Goal: Information Seeking & Learning: Learn about a topic

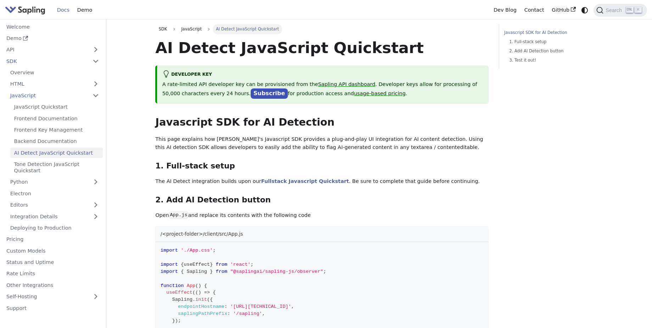
click at [282, 178] on p "The AI Detect integration builds upon our Fullstack Javascript Quickstart . Be …" at bounding box center [321, 182] width 333 height 9
click at [283, 180] on link "Fullstack Javascript Quickstart" at bounding box center [305, 182] width 88 height 6
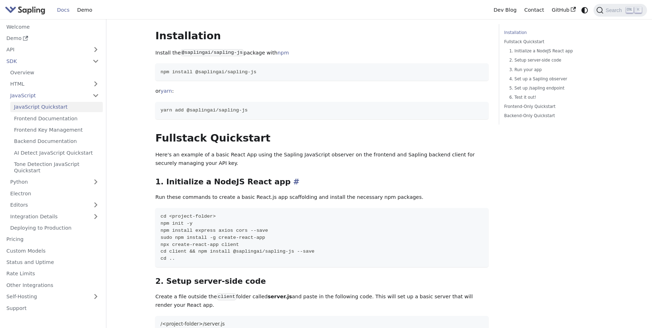
scroll to position [85, 0]
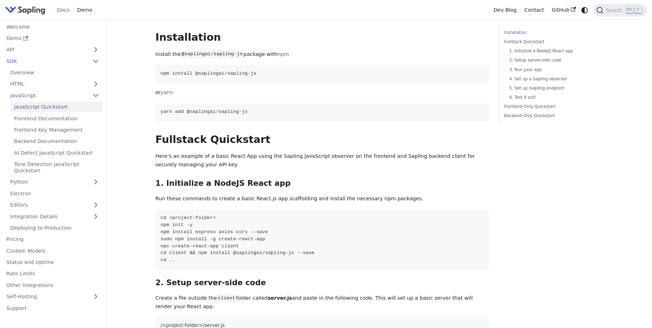
click at [317, 160] on p "Here's an example of a basic React App using the Sapling JavaScript observer on…" at bounding box center [321, 160] width 333 height 17
click at [315, 155] on p "Here's an example of a basic React App using the Sapling JavaScript observer on…" at bounding box center [321, 160] width 333 height 17
click at [324, 111] on code "yarn add @saplingai/sapling-js" at bounding box center [321, 111] width 333 height 17
drag, startPoint x: 188, startPoint y: 113, endPoint x: 276, endPoint y: 110, distance: 88.6
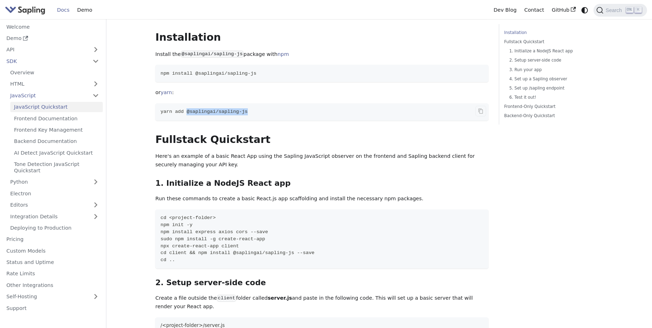
click at [276, 110] on code "yarn add @saplingai/sapling-js" at bounding box center [321, 111] width 333 height 17
copy span "@saplingai/sapling-js"
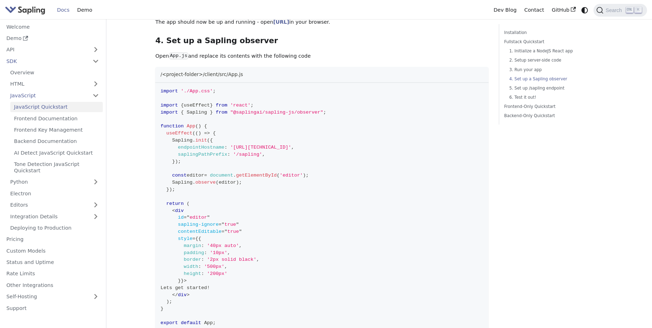
scroll to position [680, 0]
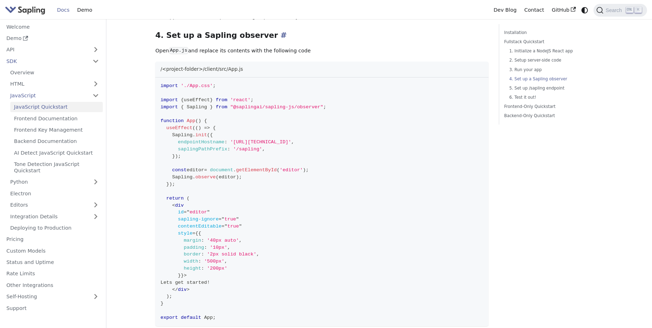
click at [233, 33] on h3 "4. Set up a Sapling observer ​" at bounding box center [321, 36] width 333 height 10
click at [347, 38] on h3 "4. Set up a Sapling observer ​" at bounding box center [321, 36] width 333 height 10
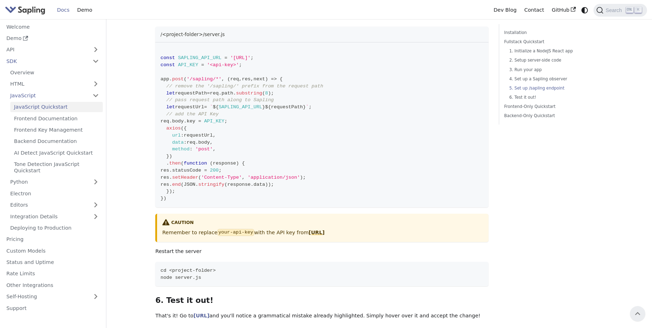
scroll to position [1020, 0]
drag, startPoint x: 307, startPoint y: 85, endPoint x: 331, endPoint y: 100, distance: 28.0
click at [307, 85] on span "// remove the '/sapling/' prefix from the request path" at bounding box center [244, 86] width 157 height 5
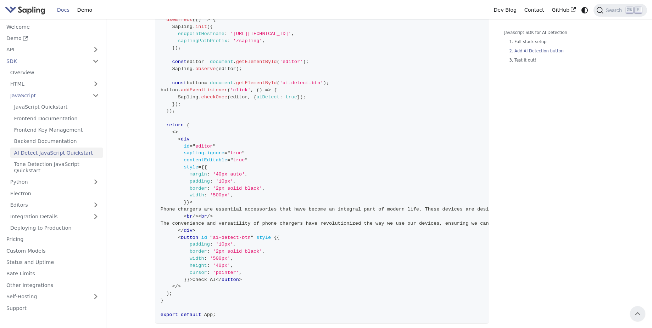
scroll to position [255, 0]
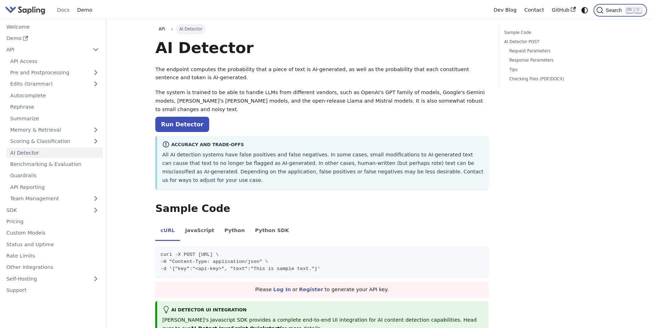
click at [619, 11] on span "Search" at bounding box center [614, 10] width 23 height 6
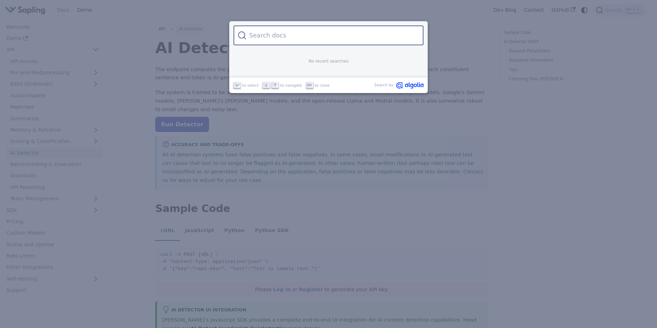
click at [328, 31] on input "Search" at bounding box center [332, 36] width 173 height 20
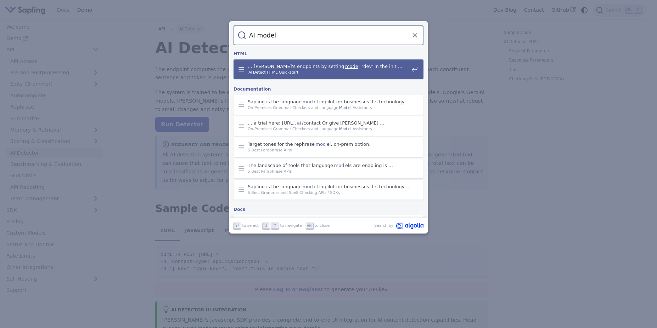
type input "AI model"
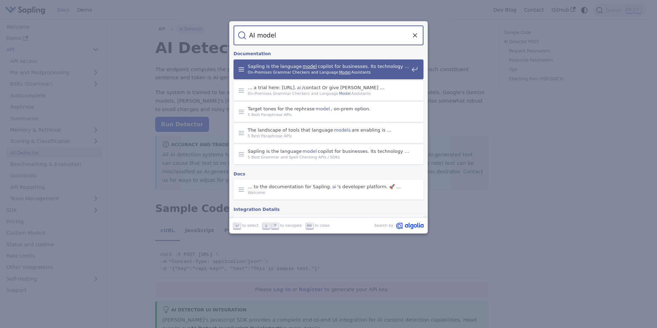
click at [371, 73] on span "On-Premises Grammar Checkers and Language Model Assistants" at bounding box center [328, 72] width 161 height 6
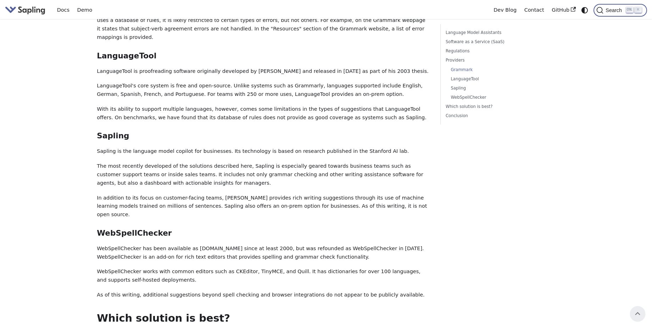
scroll to position [680, 0]
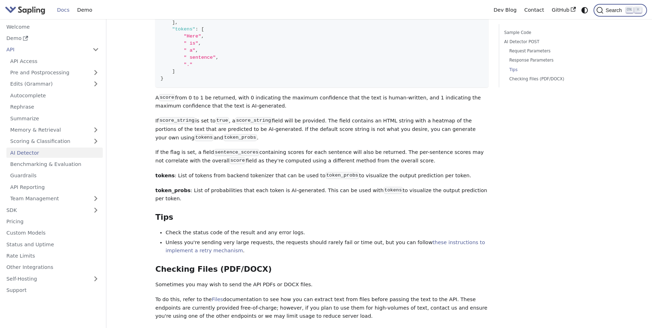
scroll to position [850, 0]
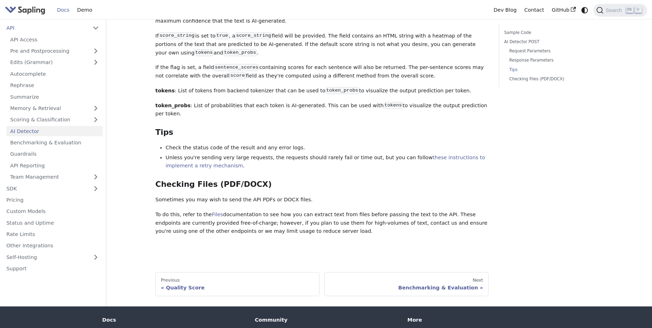
click at [383, 211] on p "To do this, refer to the Files documentation to see how you can extract text fr…" at bounding box center [321, 223] width 333 height 25
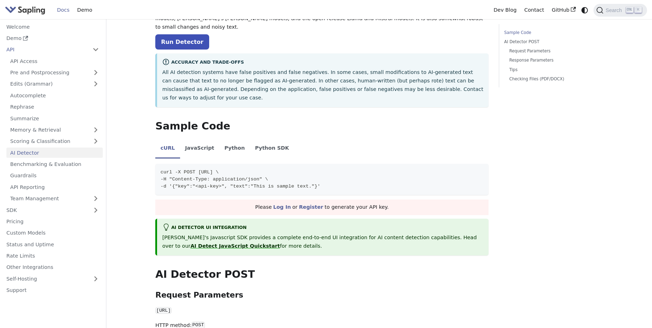
scroll to position [85, 0]
